Goal: Task Accomplishment & Management: Use online tool/utility

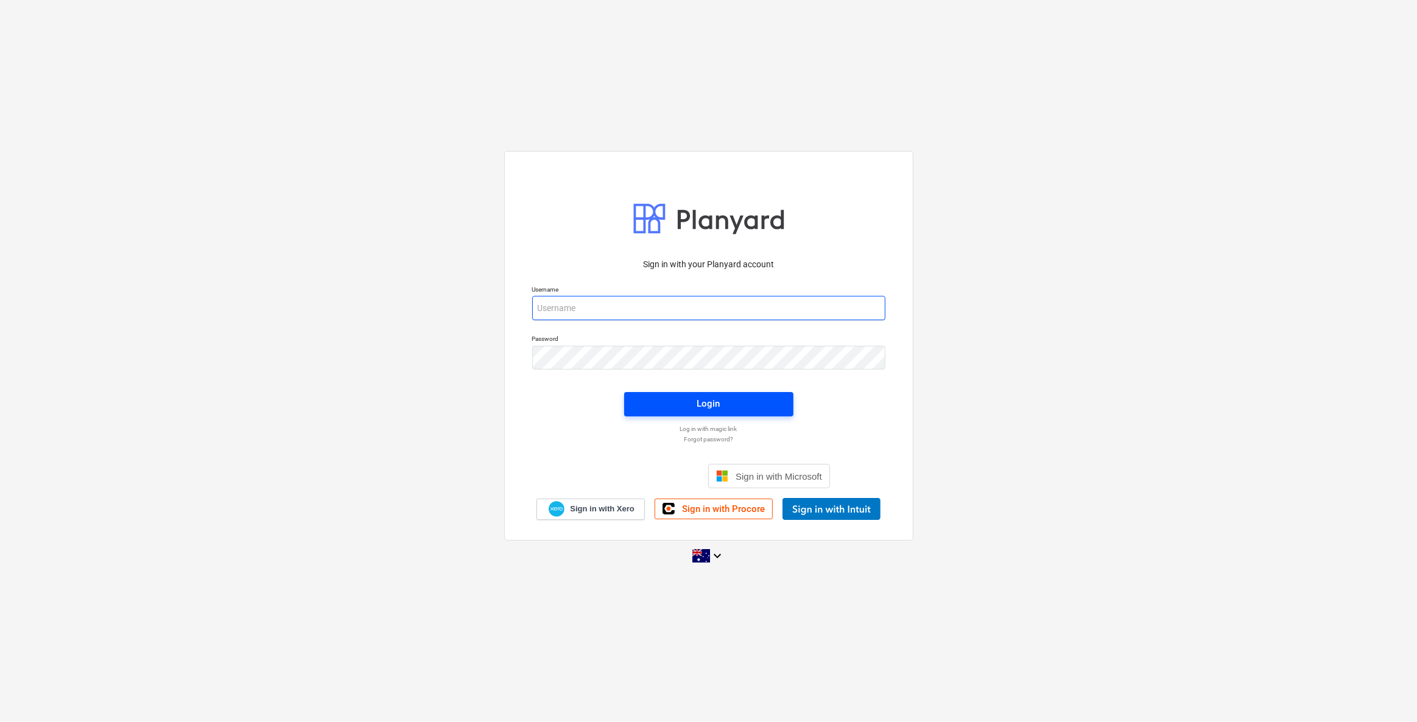
type input "[EMAIL_ADDRESS][DOMAIN_NAME]"
click at [752, 413] on button "Login" at bounding box center [708, 404] width 169 height 24
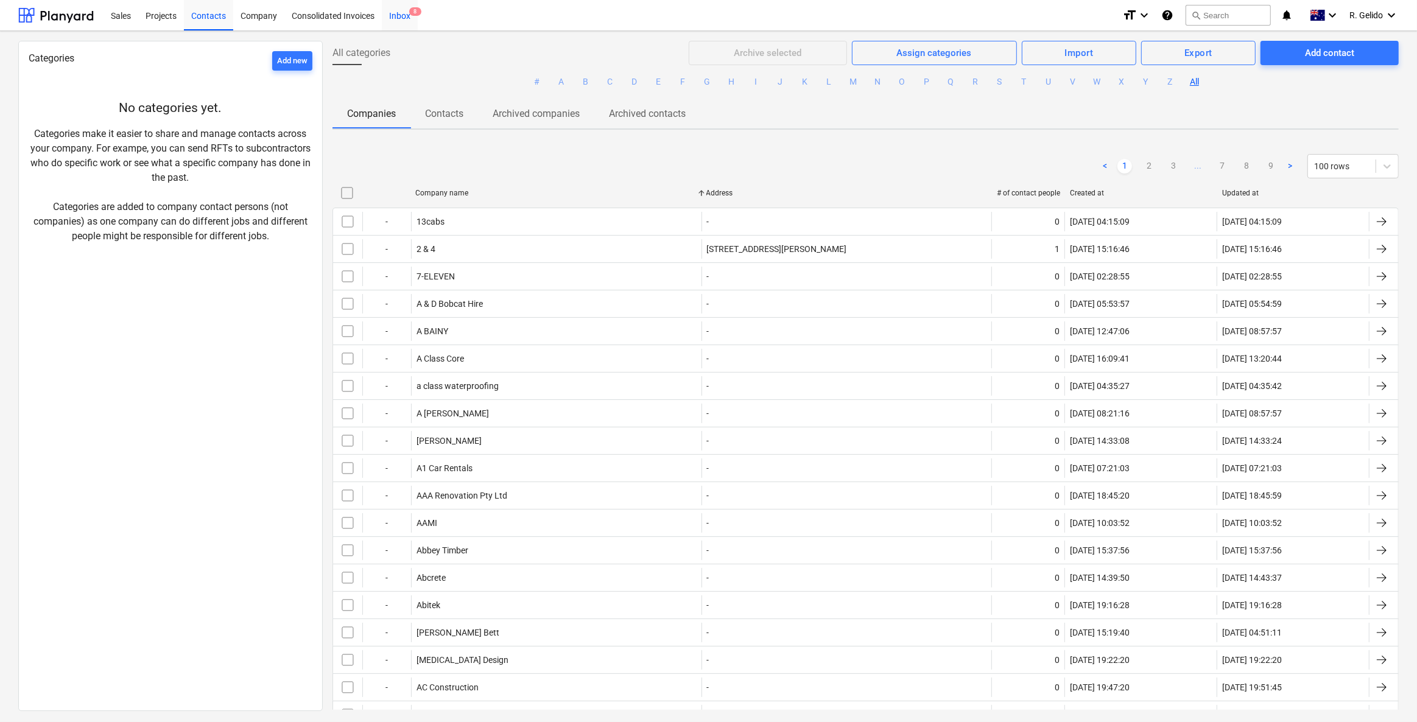
click at [401, 18] on div "Inbox 8" at bounding box center [400, 14] width 36 height 31
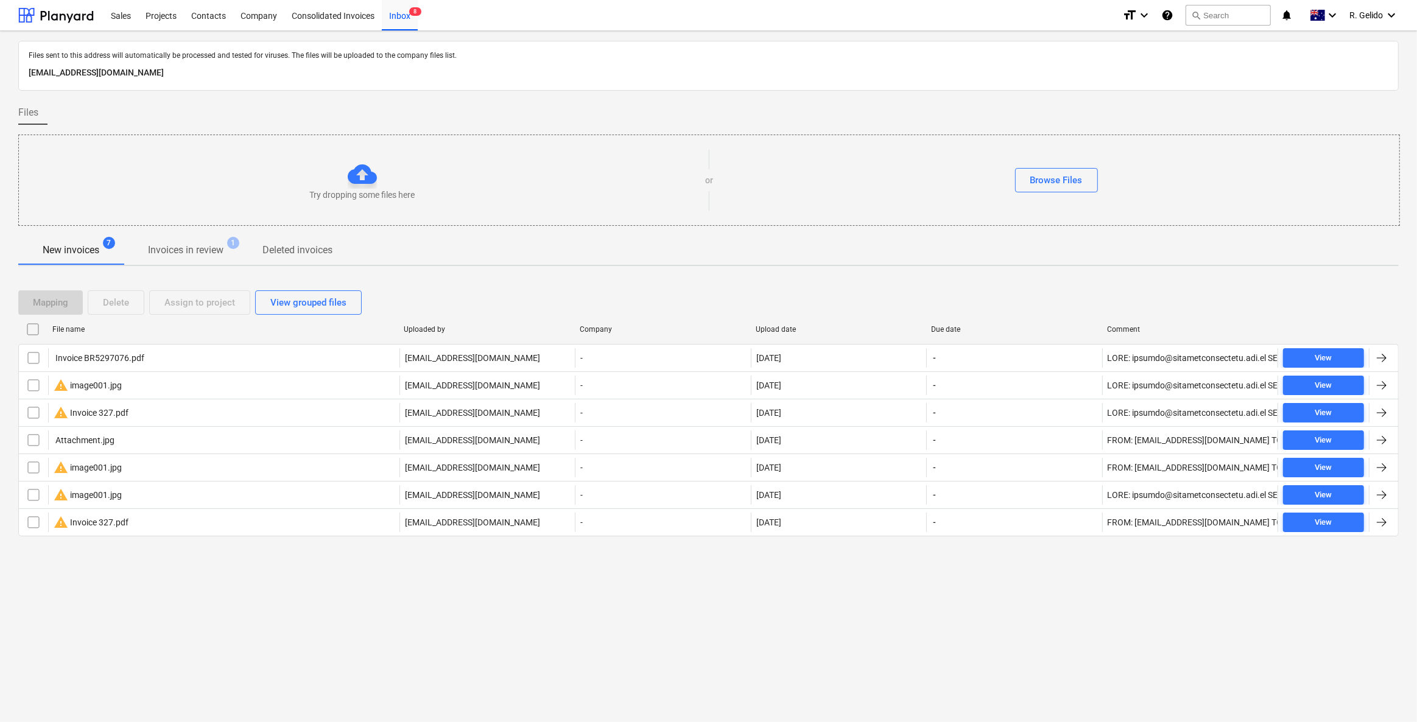
click at [302, 577] on div "Files sent to this address will automatically be processed and tested for virus…" at bounding box center [708, 376] width 1417 height 691
click at [711, 581] on div "Files sent to this address will automatically be processed and tested for virus…" at bounding box center [708, 376] width 1417 height 691
click at [243, 72] on p "[EMAIL_ADDRESS][DOMAIN_NAME]" at bounding box center [709, 73] width 1360 height 15
click at [242, 72] on p "[EMAIL_ADDRESS][DOMAIN_NAME]" at bounding box center [709, 73] width 1360 height 15
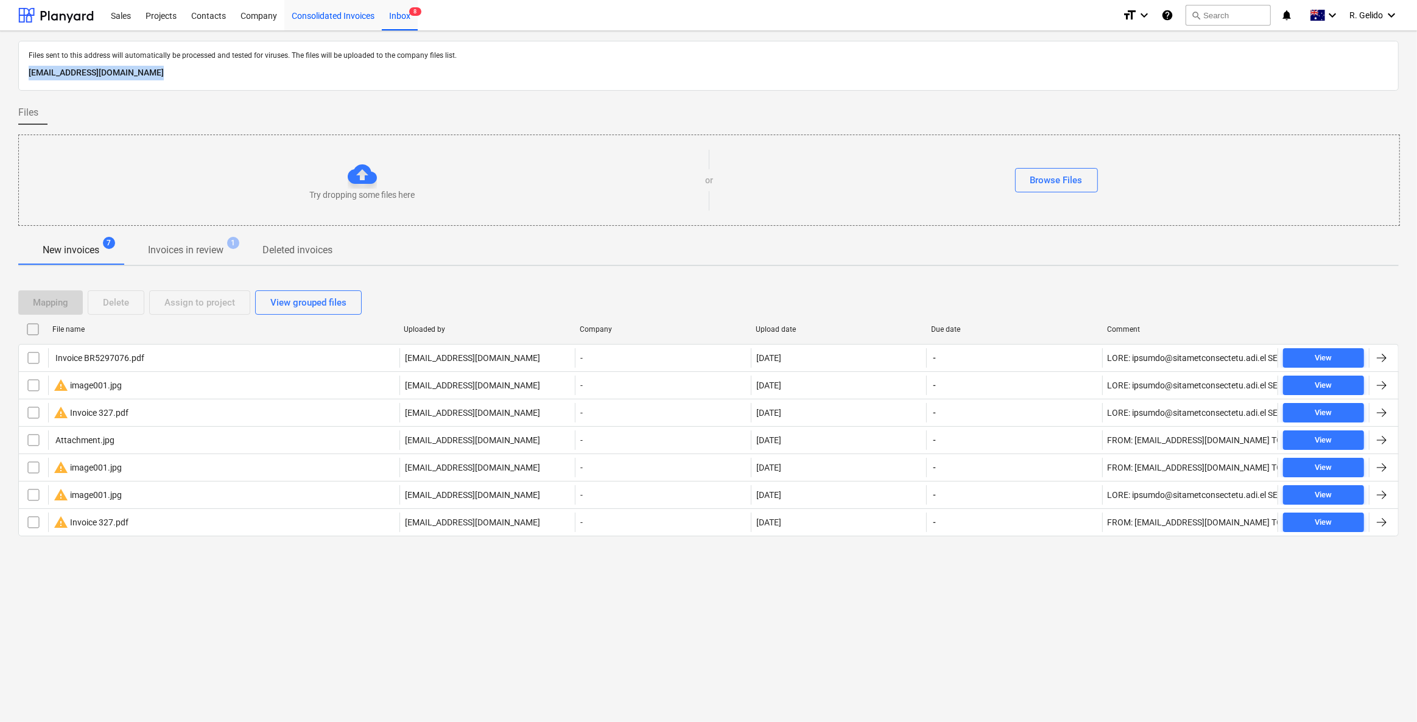
copy p "[EMAIL_ADDRESS][DOMAIN_NAME]"
